Goal: Find specific page/section: Find specific page/section

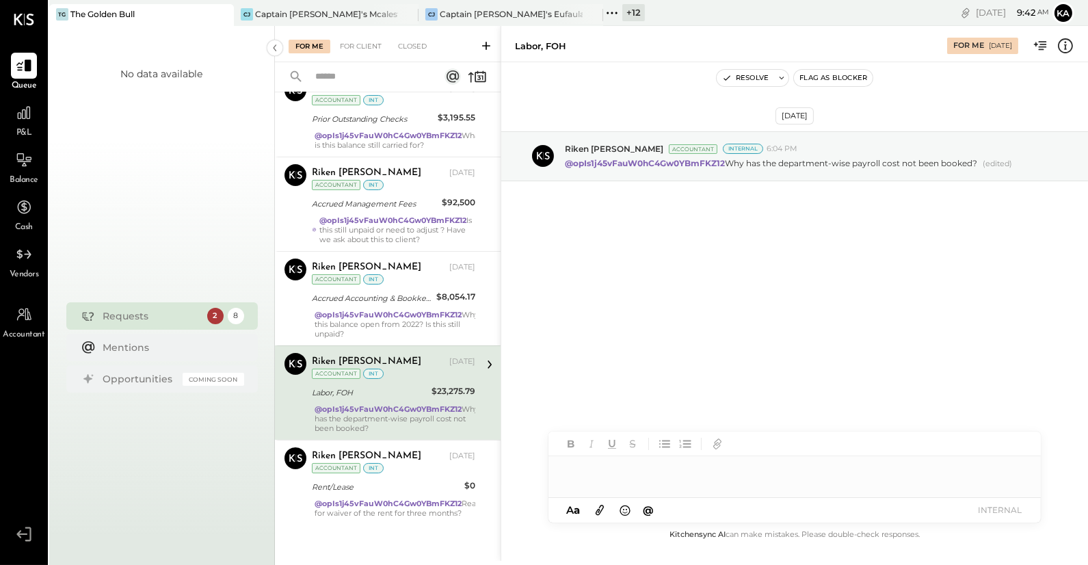
scroll to position [323, 0]
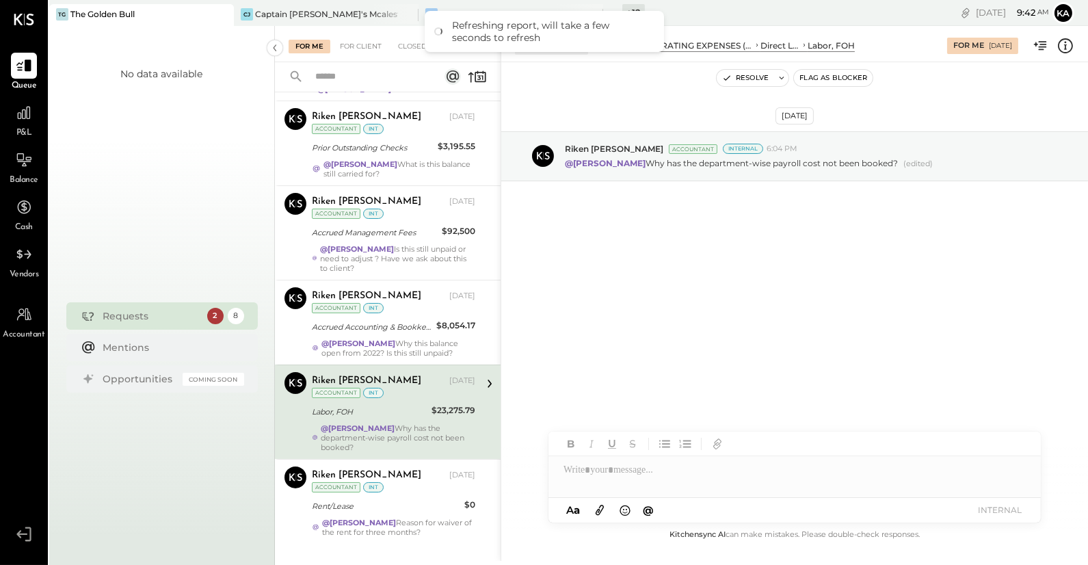
drag, startPoint x: 941, startPoint y: 0, endPoint x: 818, endPoint y: 8, distance: 124.0
click at [818, 8] on div "Mon, Sep 1 9 : 42 am Ka User Profile" at bounding box center [924, 13] width 325 height 26
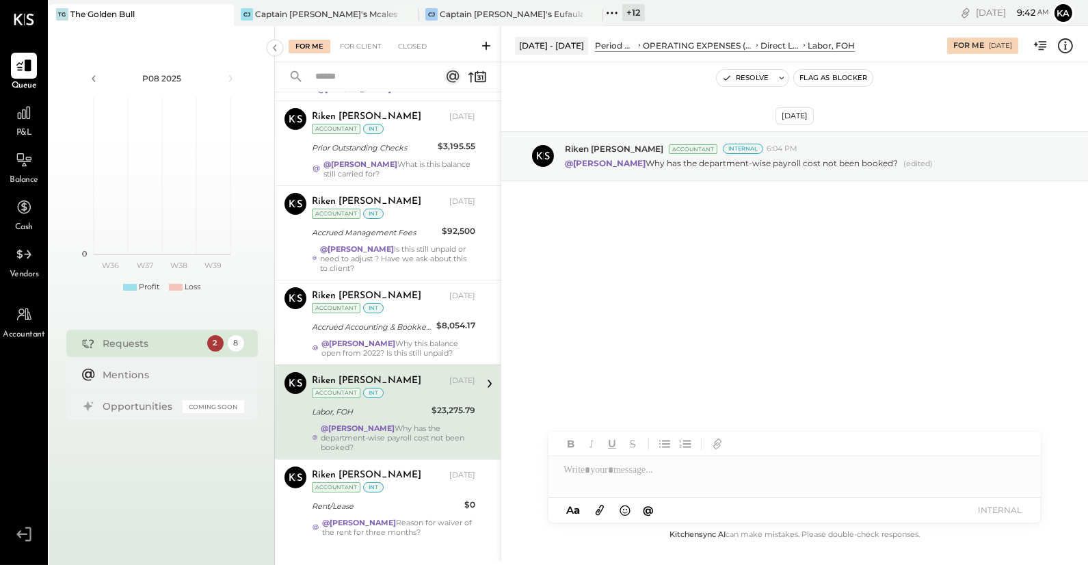
drag, startPoint x: 116, startPoint y: 0, endPoint x: 909, endPoint y: 345, distance: 864.6
click at [909, 345] on div "Aug 29th, 2025 Riken Shethiya Accountant Internal 6:04 PM @Janvi Soni Why has t…" at bounding box center [794, 294] width 587 height 464
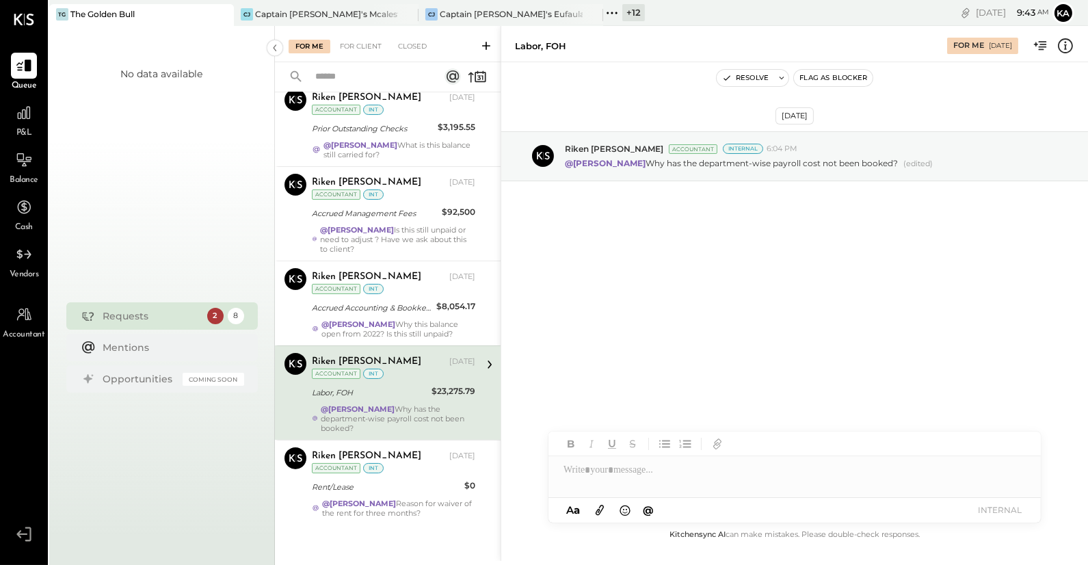
scroll to position [323, 0]
